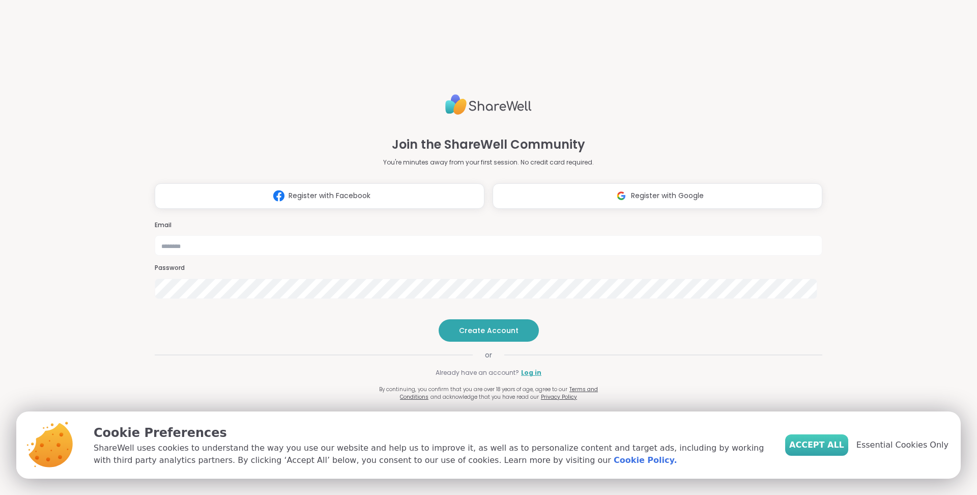
click at [826, 446] on span "Accept All" at bounding box center [816, 445] width 55 height 12
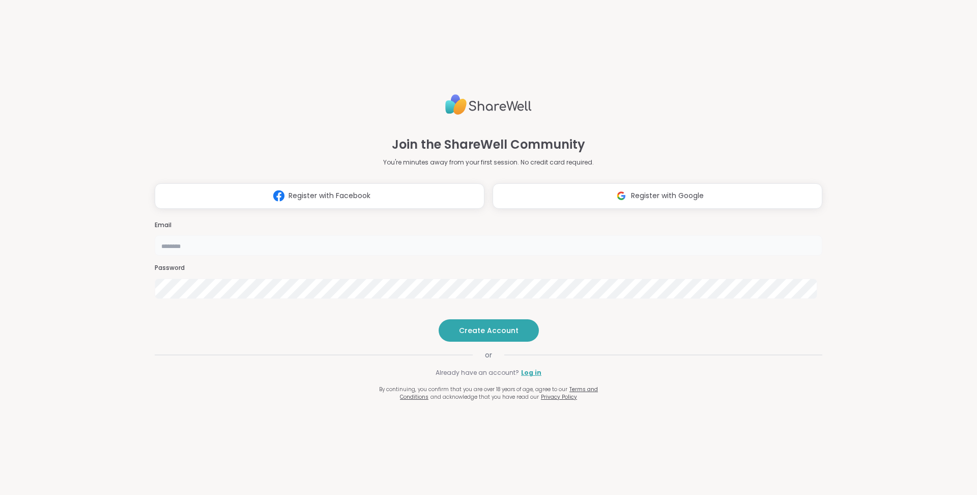
click at [496, 235] on input "email" at bounding box center [489, 245] width 668 height 20
type input "**********"
click at [488, 335] on span "Create Account" at bounding box center [489, 330] width 60 height 10
